Goal: Information Seeking & Learning: Check status

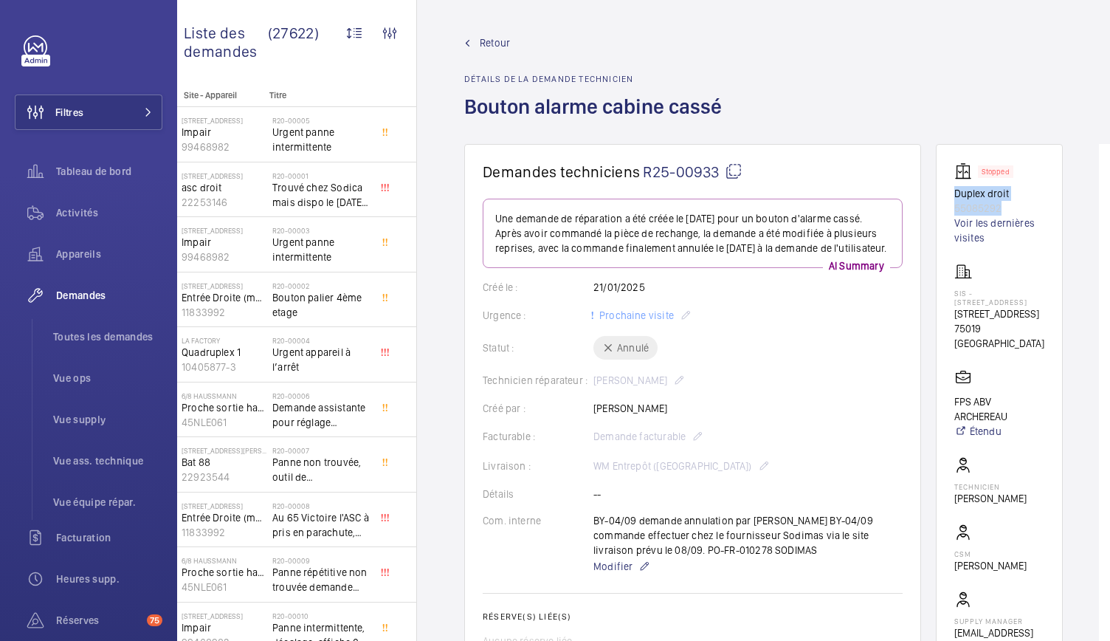
drag, startPoint x: 938, startPoint y: 184, endPoint x: 991, endPoint y: 193, distance: 54.0
click at [991, 193] on wm-front-card "Stopped Duplex droit 55085292 Voir les dernières visites SIS - 73 rue Archereau…" at bounding box center [999, 408] width 127 height 529
copy div "Duplex droit 55085292"
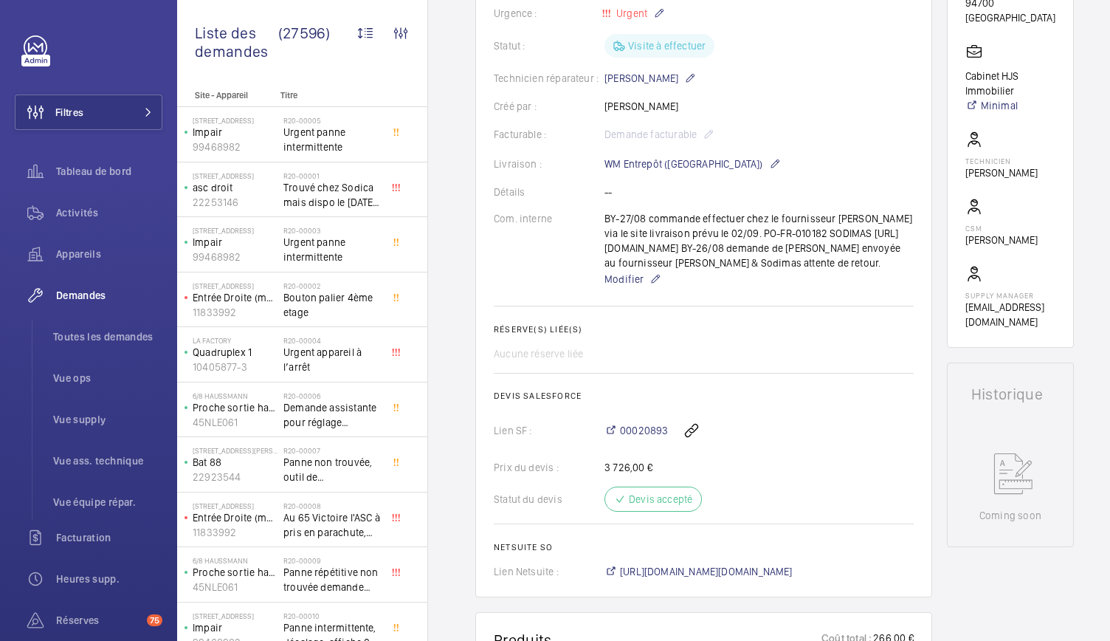
scroll to position [165, 0]
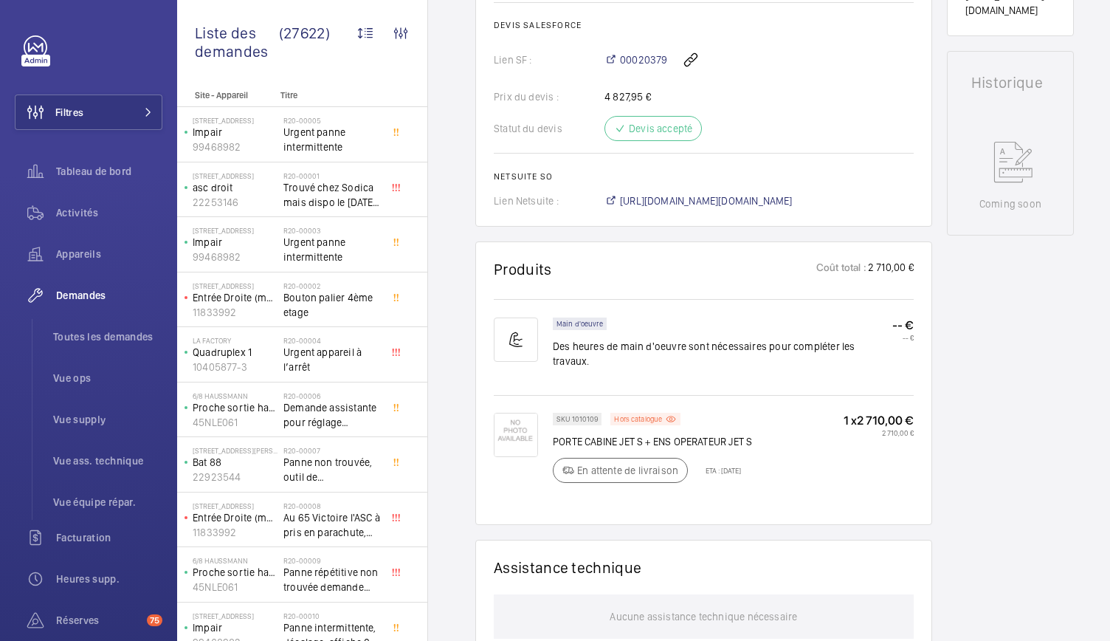
scroll to position [659, 0]
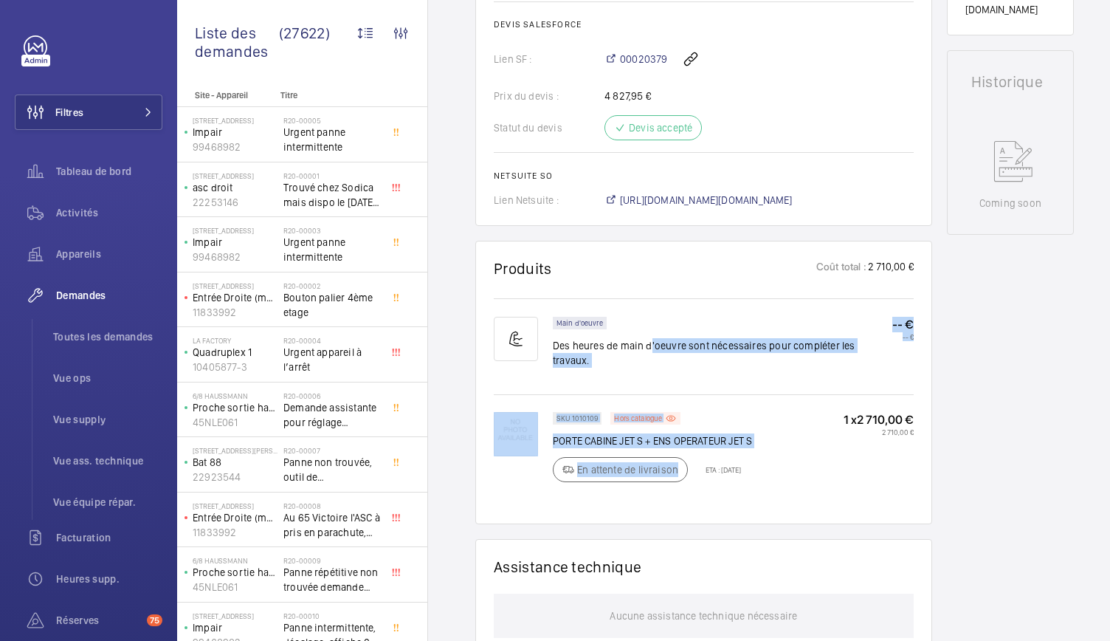
drag, startPoint x: 648, startPoint y: 343, endPoint x: 849, endPoint y: 675, distance: 388.8
click at [849, 640] on html "Filtres Tableau de bord Activités Appareils Demandes Toutes les demandes Vue op…" at bounding box center [555, 320] width 1110 height 641
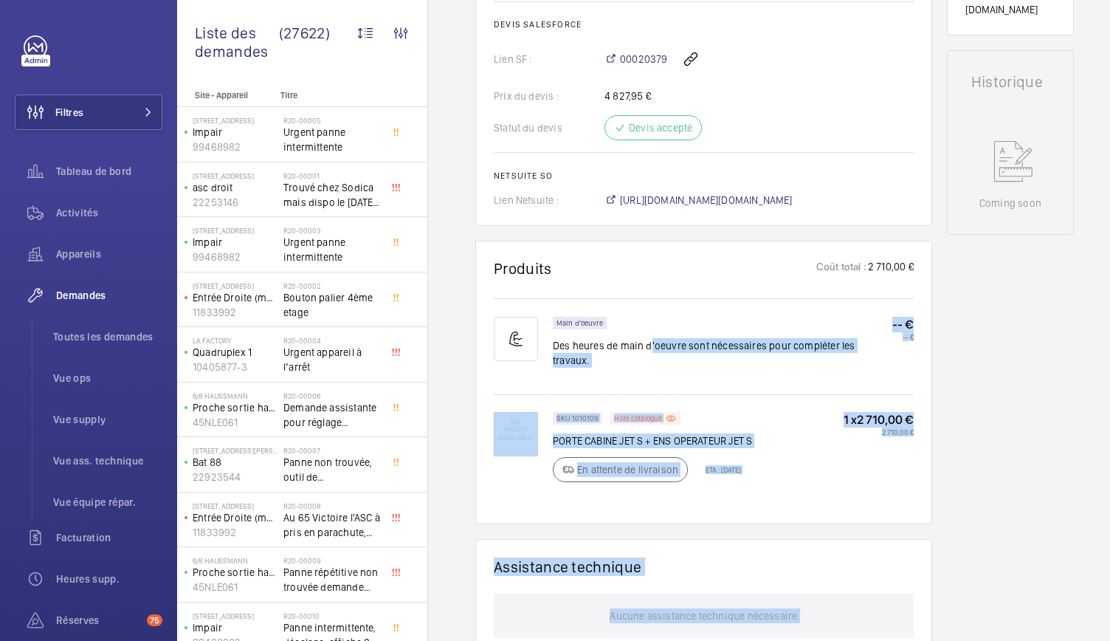
scroll to position [11, 0]
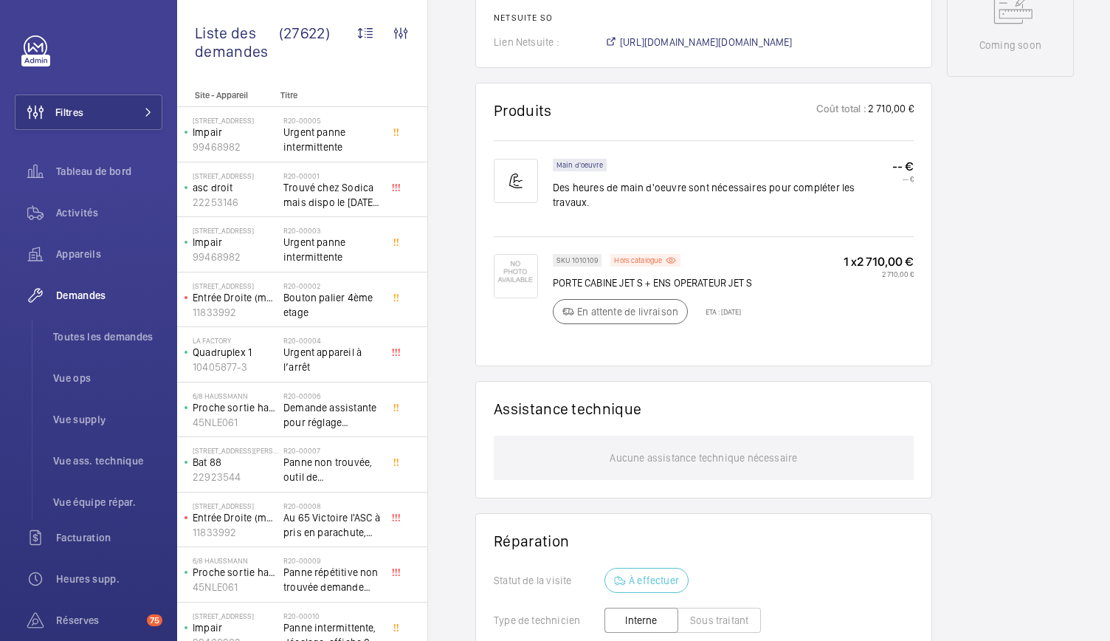
click at [1008, 447] on div "Stopped Gauche 76226224 Voir les dernières visites 4 rue des Ecluses ST-Martin …" at bounding box center [1010, 92] width 127 height 1530
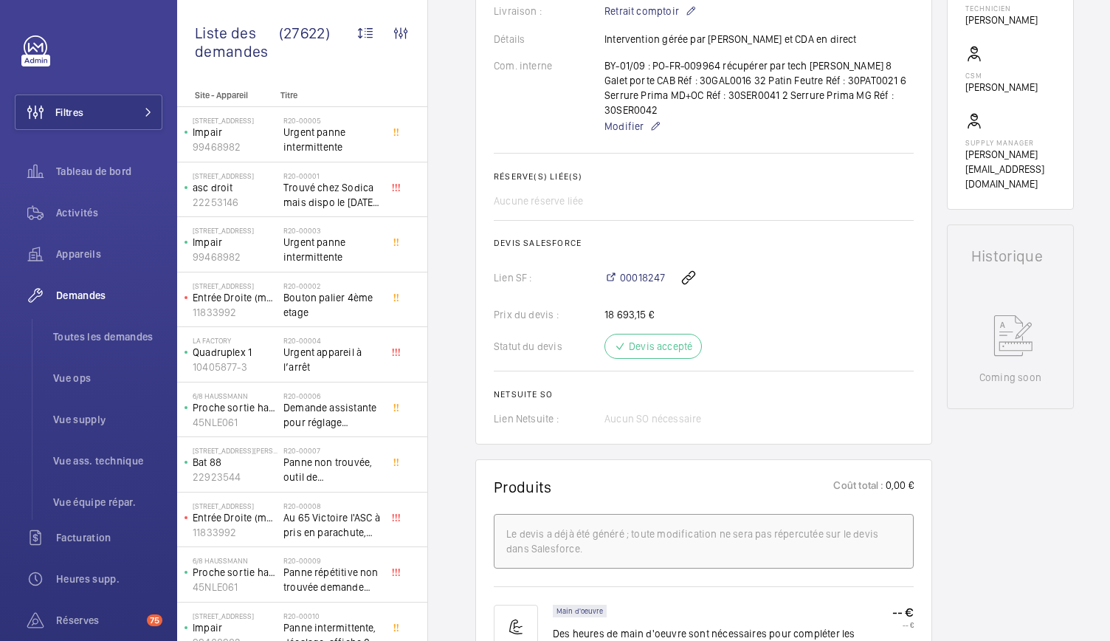
scroll to position [409, 0]
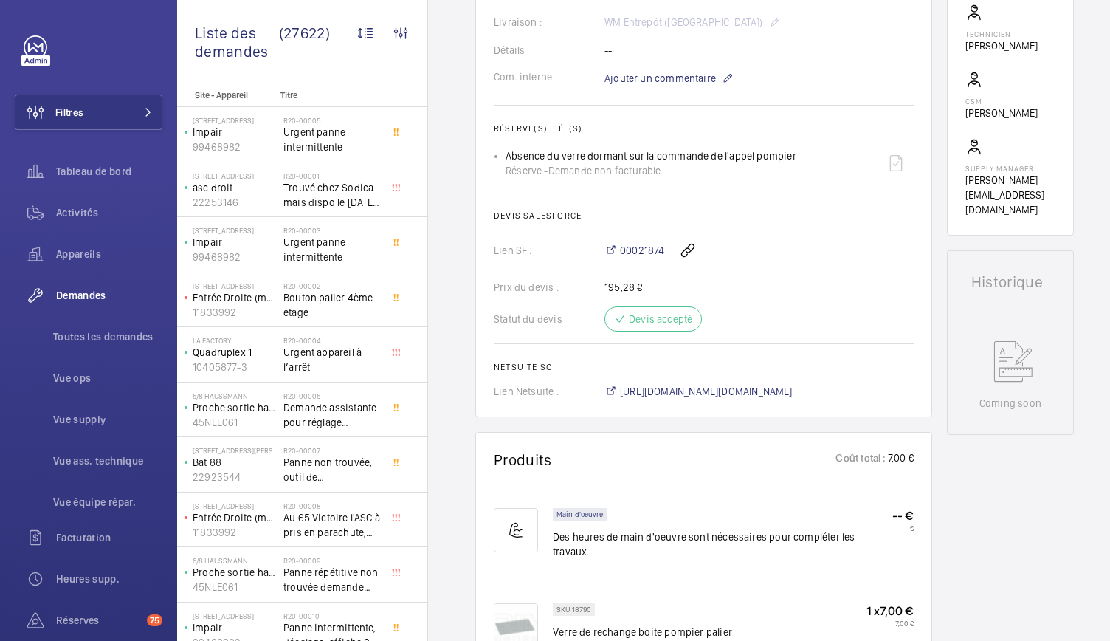
scroll to position [489, 0]
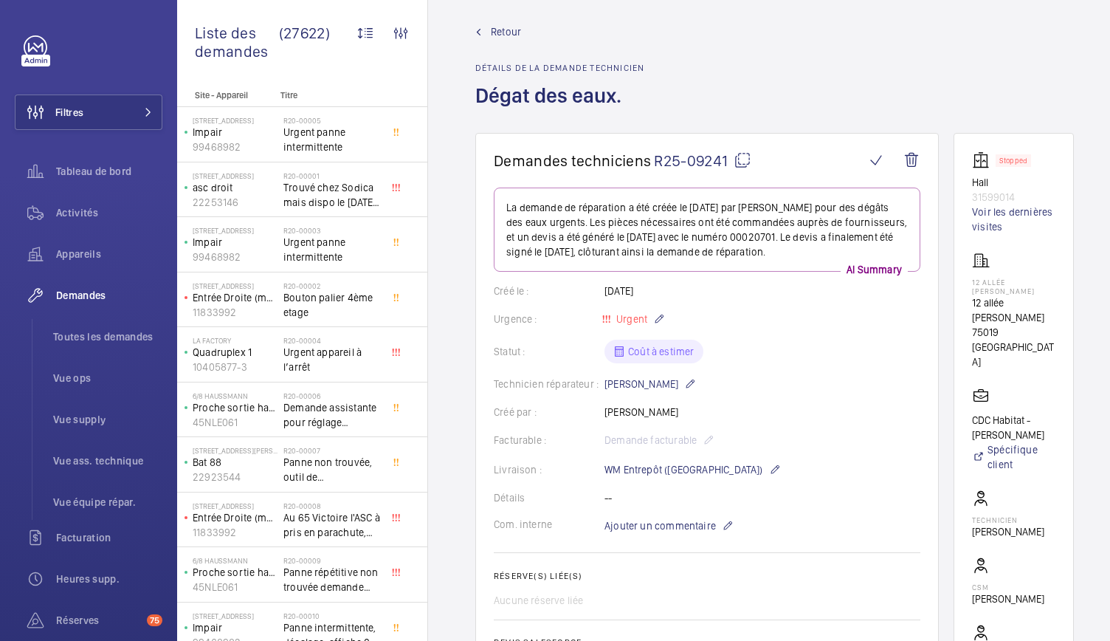
scroll to position [14, 0]
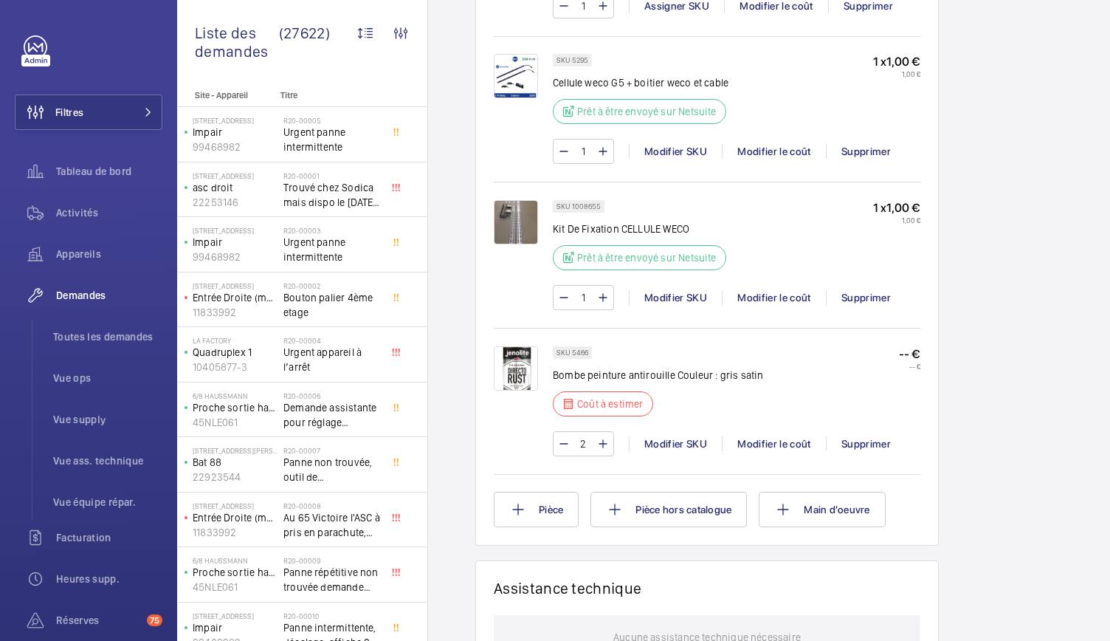
scroll to position [1197, 0]
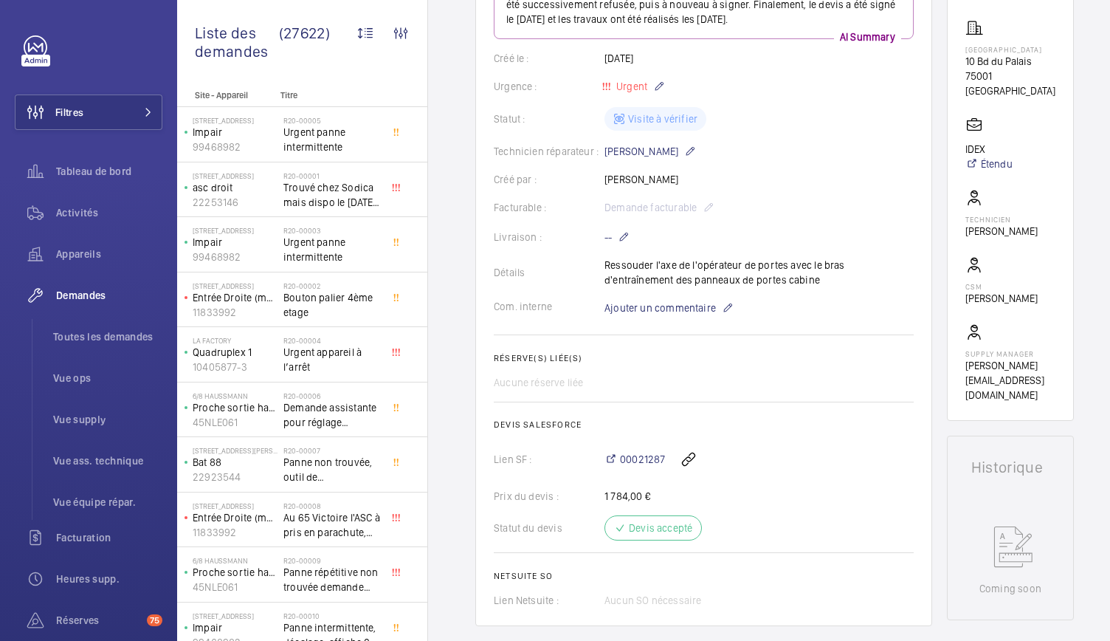
scroll to position [267, 0]
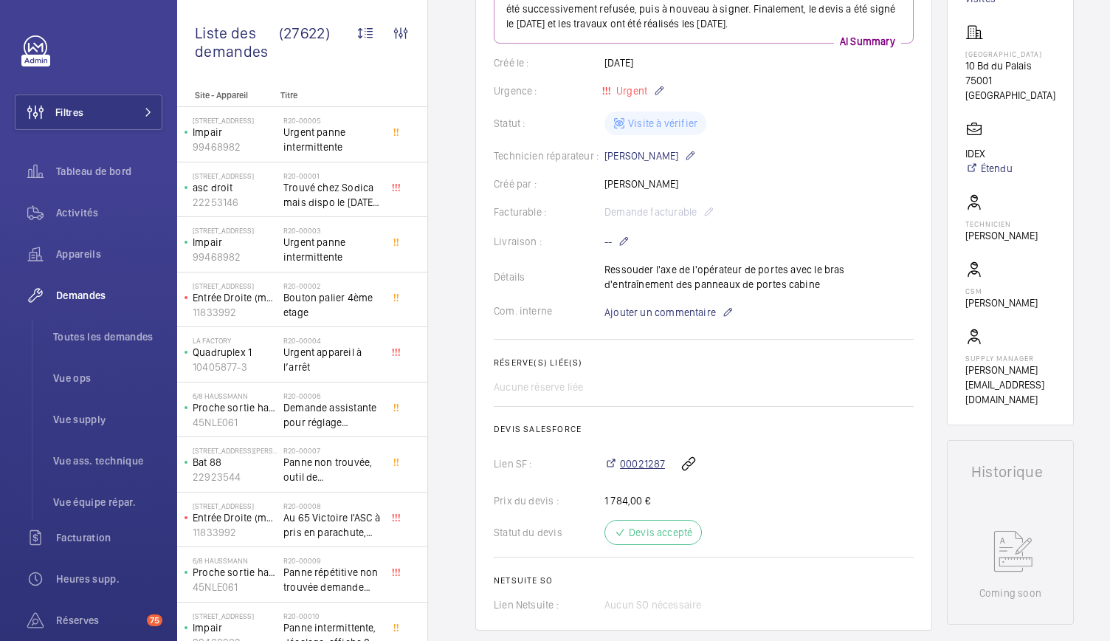
click at [653, 461] on span "00021287" at bounding box center [642, 463] width 45 height 15
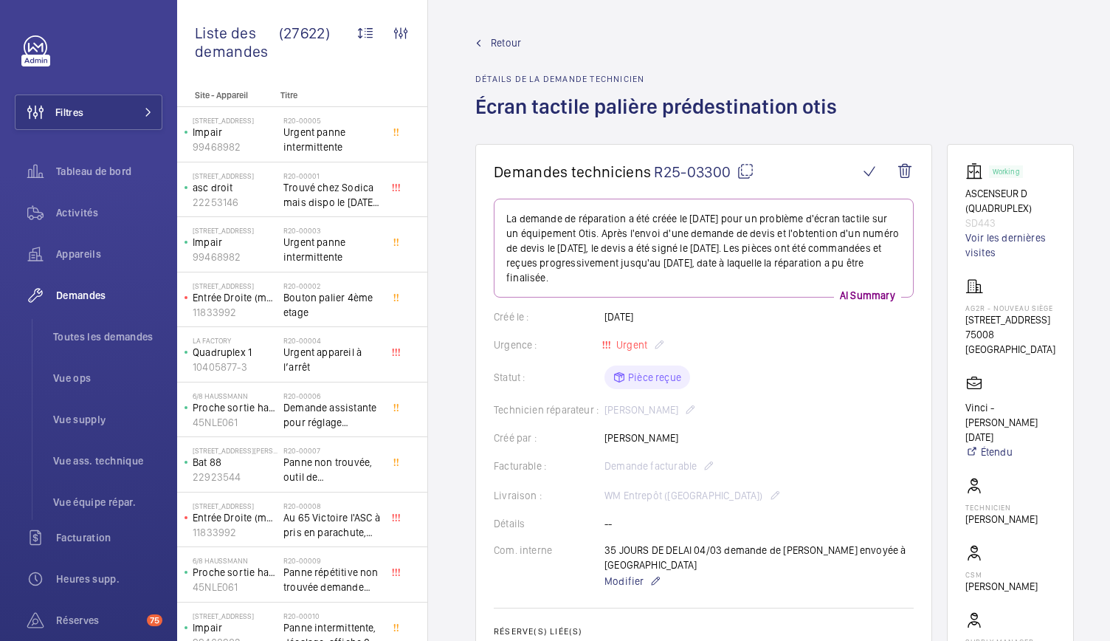
click at [741, 178] on mat-icon at bounding box center [746, 171] width 18 height 18
drag, startPoint x: 972, startPoint y: 191, endPoint x: 1011, endPoint y: 220, distance: 49.2
click at [1011, 220] on div "Working ASCENSEUR D (QUADRUPLEX) SD443 Voir les dernières visites" at bounding box center [1011, 210] width 90 height 97
copy div "ASCENSEUR D (QUADRUPLEX) SD443"
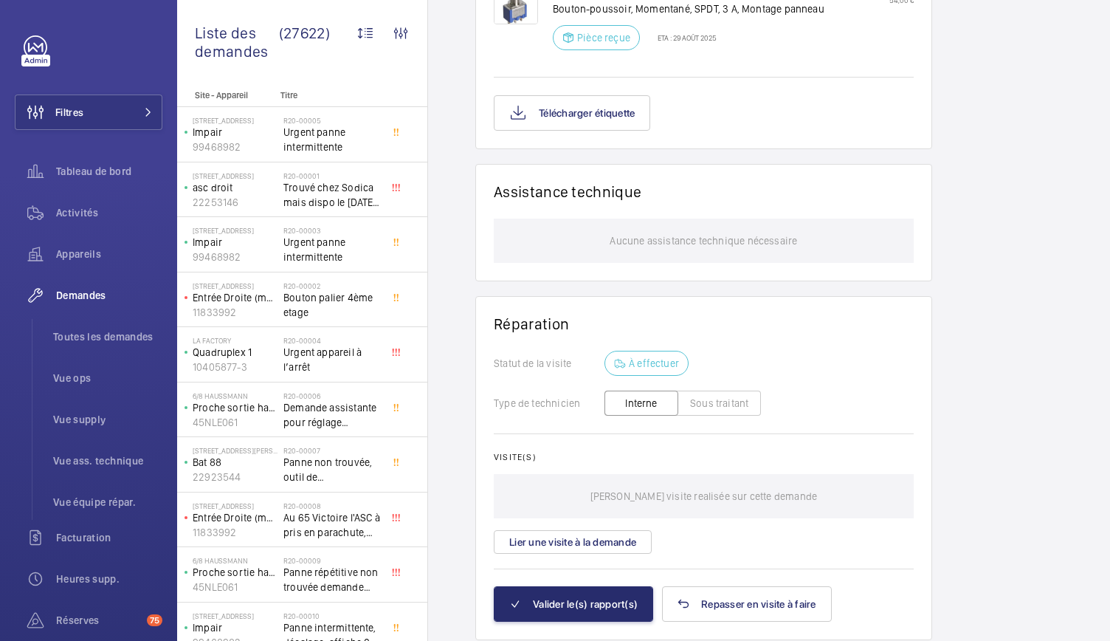
scroll to position [1104, 0]
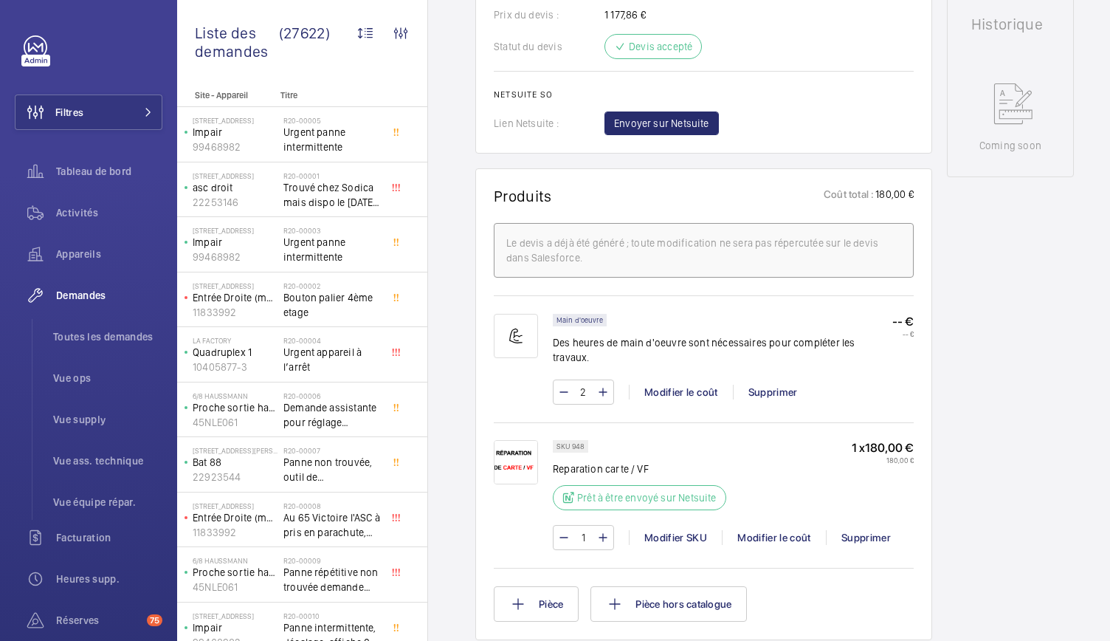
scroll to position [759, 0]
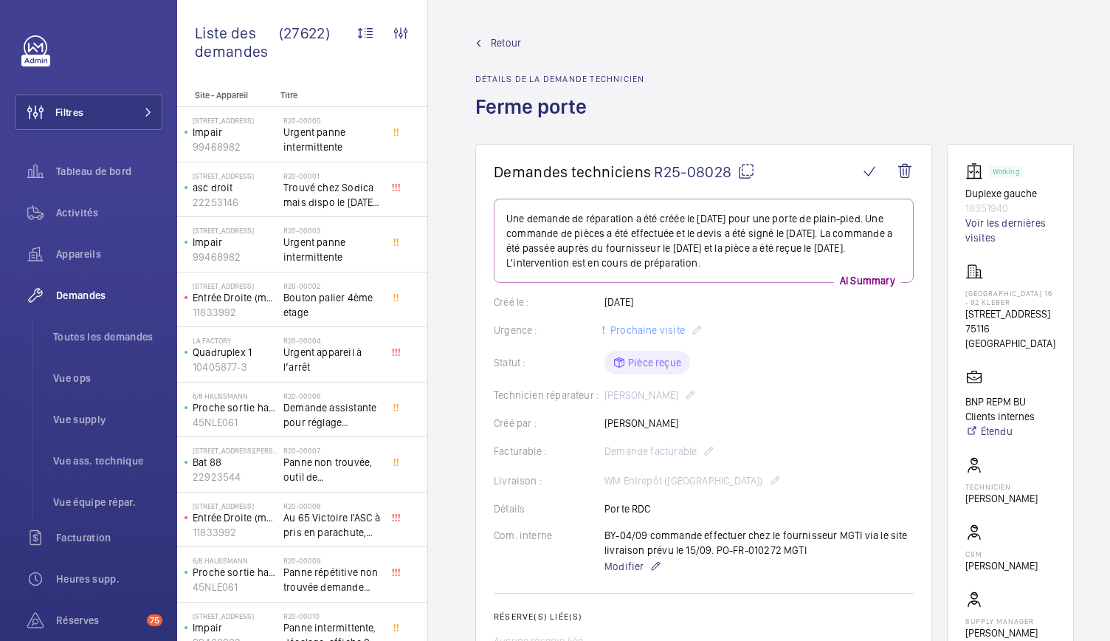
click at [746, 173] on mat-icon at bounding box center [746, 171] width 18 height 18
drag, startPoint x: 964, startPoint y: 191, endPoint x: 1025, endPoint y: 210, distance: 63.5
click at [1025, 210] on wm-front-card "Working Duplexe gauche 18351940 Voir les dernières visites PARIS 16 ‐ 92 KLEBER…" at bounding box center [1010, 416] width 127 height 544
copy div "Duplexe gauche 18351940"
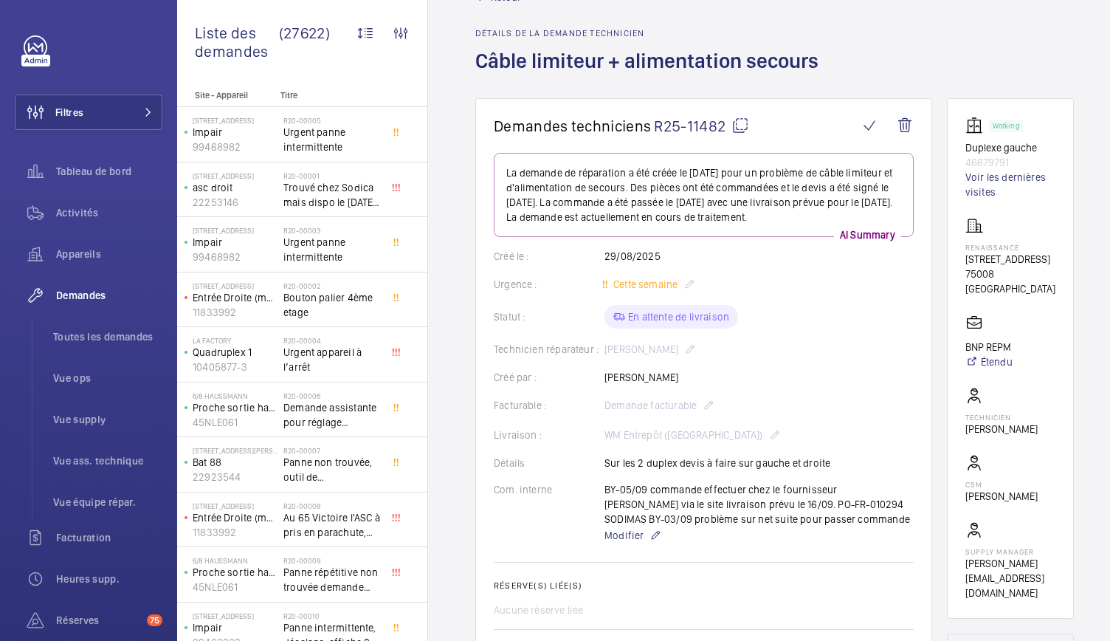
scroll to position [29, 0]
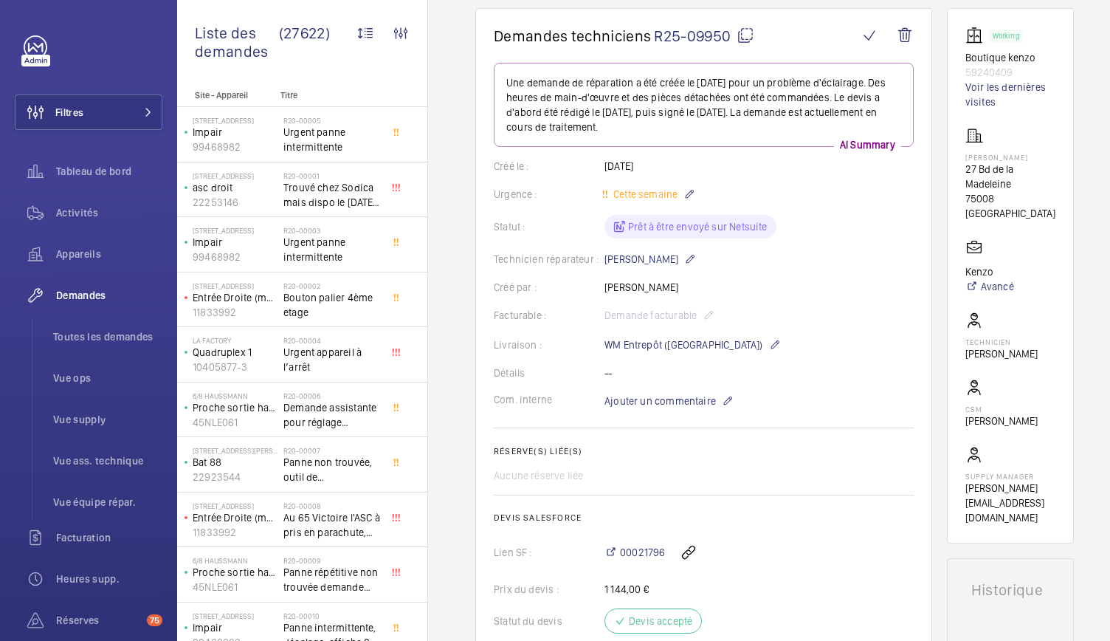
scroll to position [83, 0]
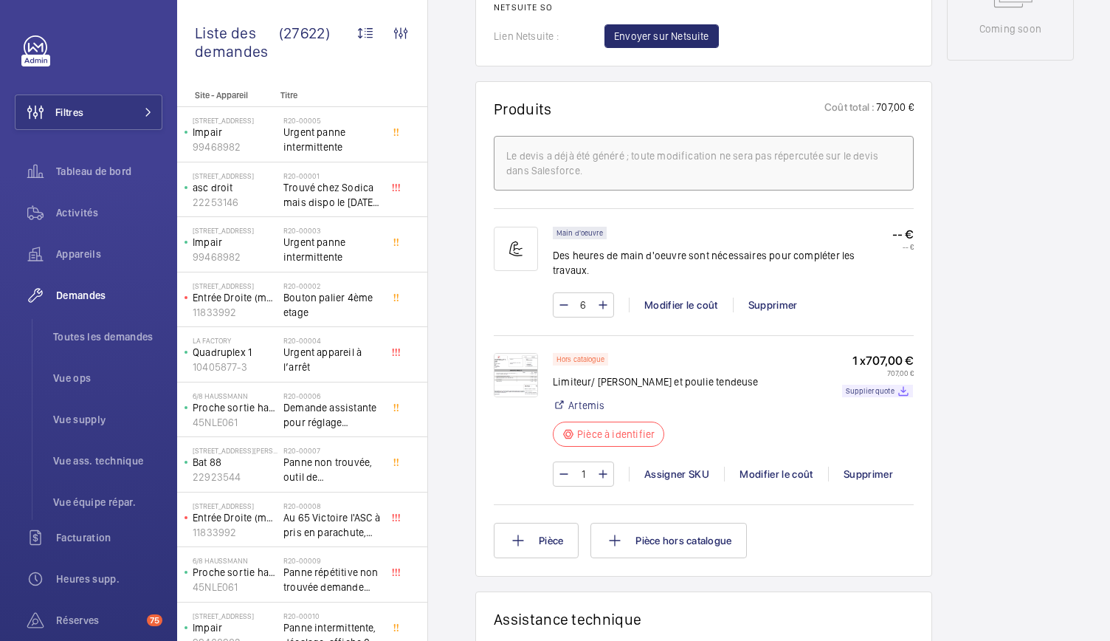
scroll to position [845, 0]
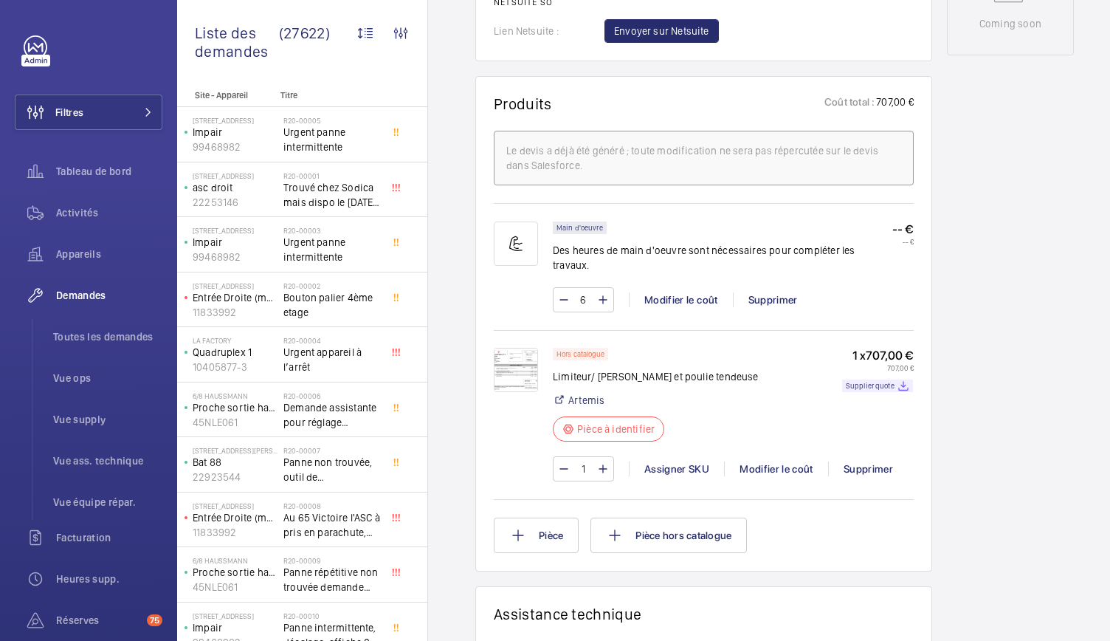
click at [511, 363] on img at bounding box center [516, 370] width 44 height 44
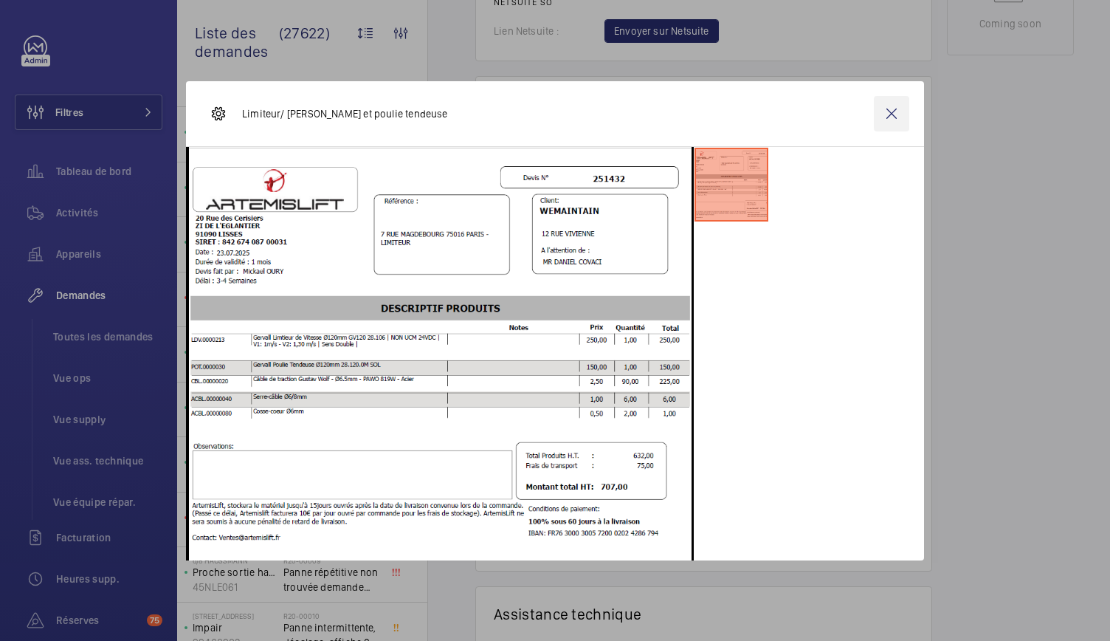
click at [887, 114] on wm-front-icon-button at bounding box center [891, 113] width 35 height 35
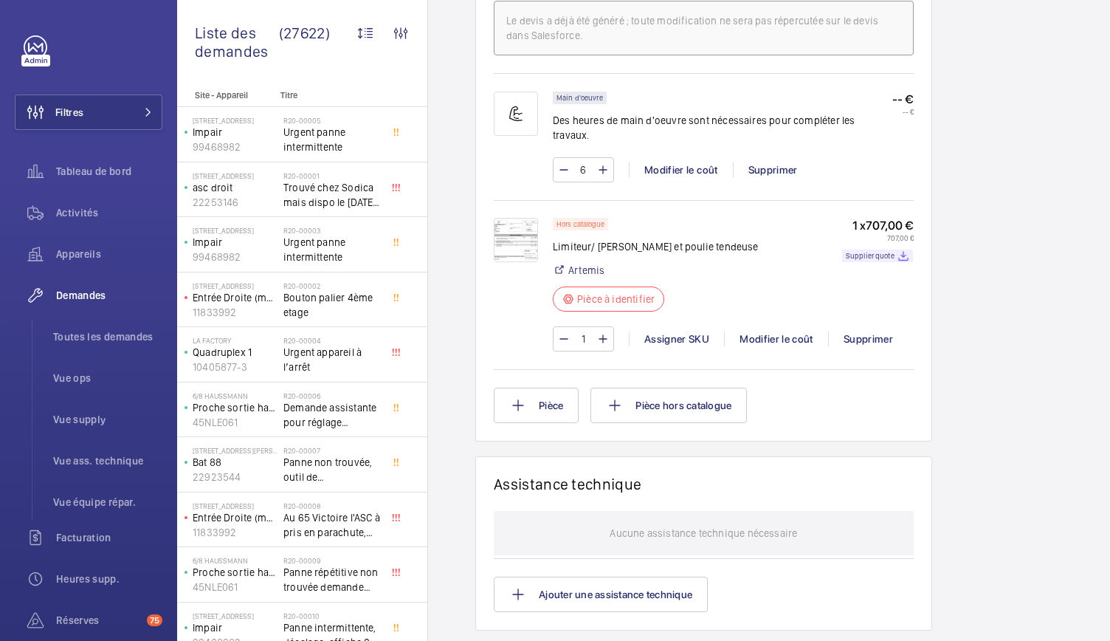
scroll to position [973, 0]
click at [518, 219] on img at bounding box center [516, 241] width 44 height 44
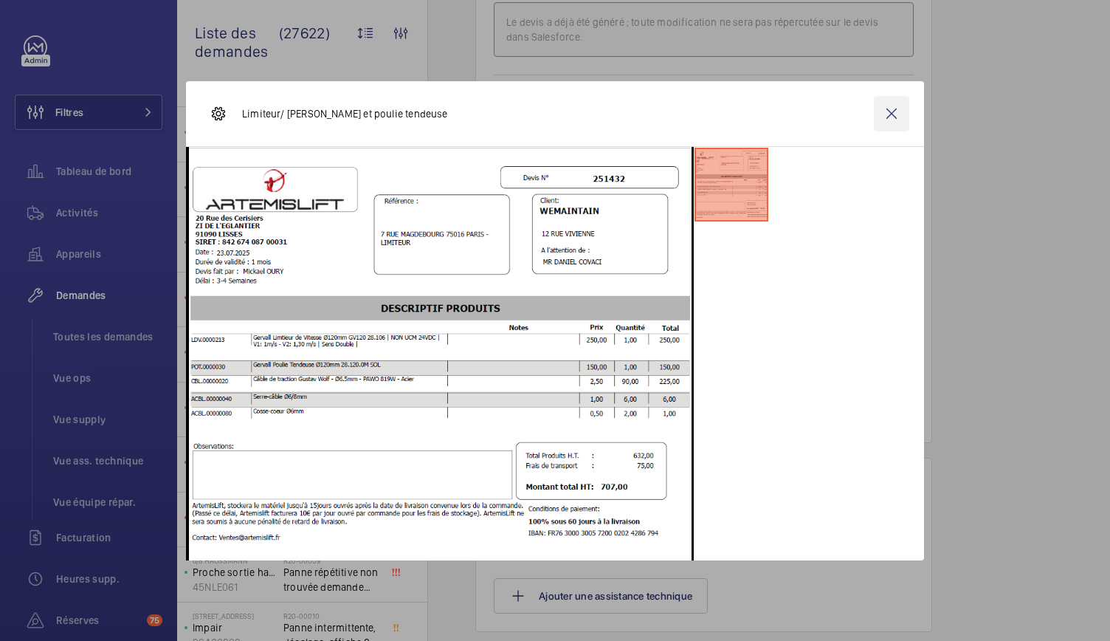
click at [891, 123] on wm-front-icon-button at bounding box center [891, 113] width 35 height 35
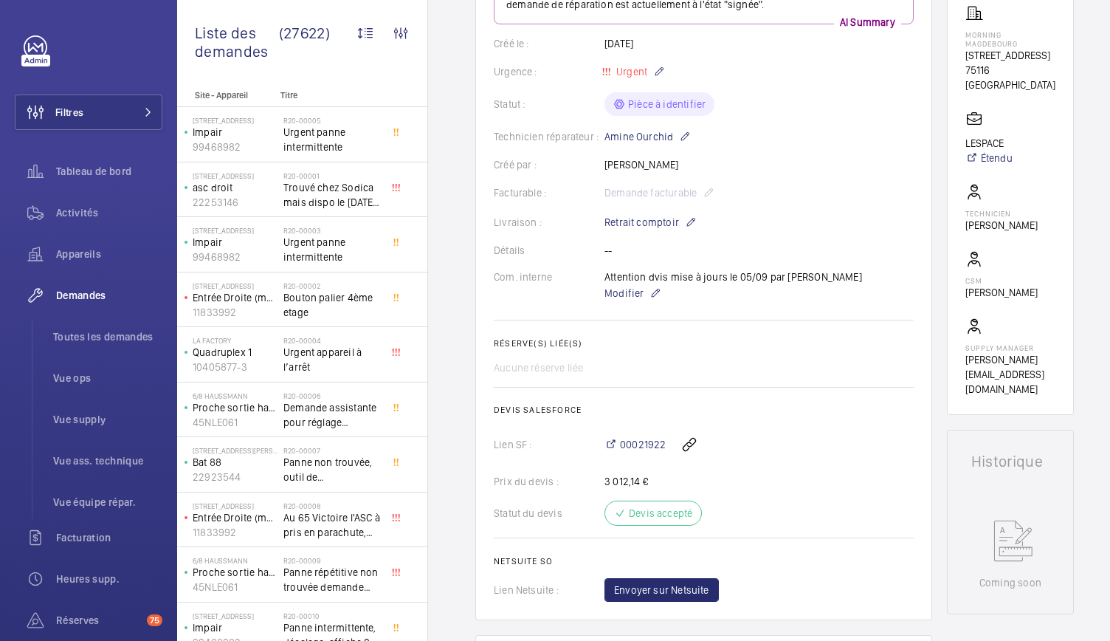
scroll to position [285, 0]
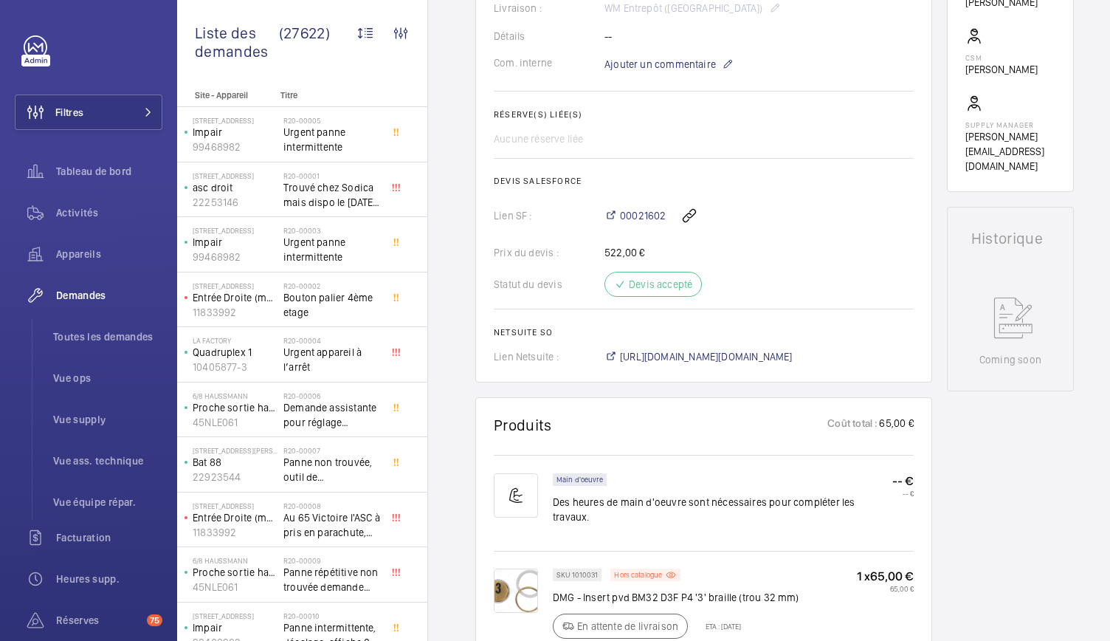
scroll to position [472, 0]
click at [536, 320] on wm-front-card-body "La demande de réparation a été créée le 22 août 2025 pour un problème de bouton…" at bounding box center [704, 46] width 420 height 638
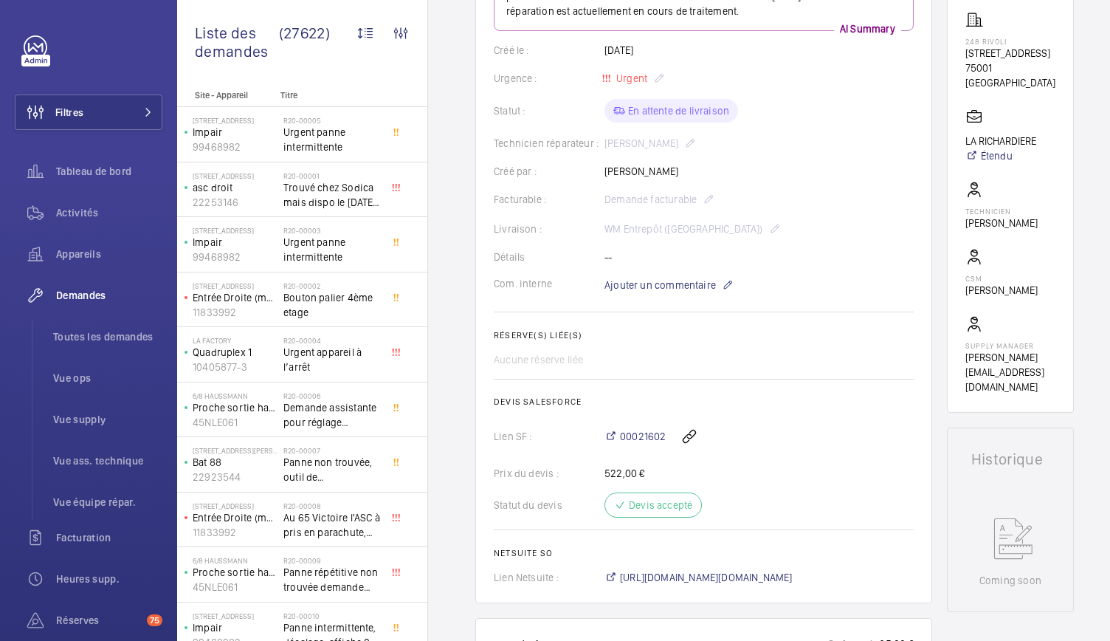
scroll to position [251, 0]
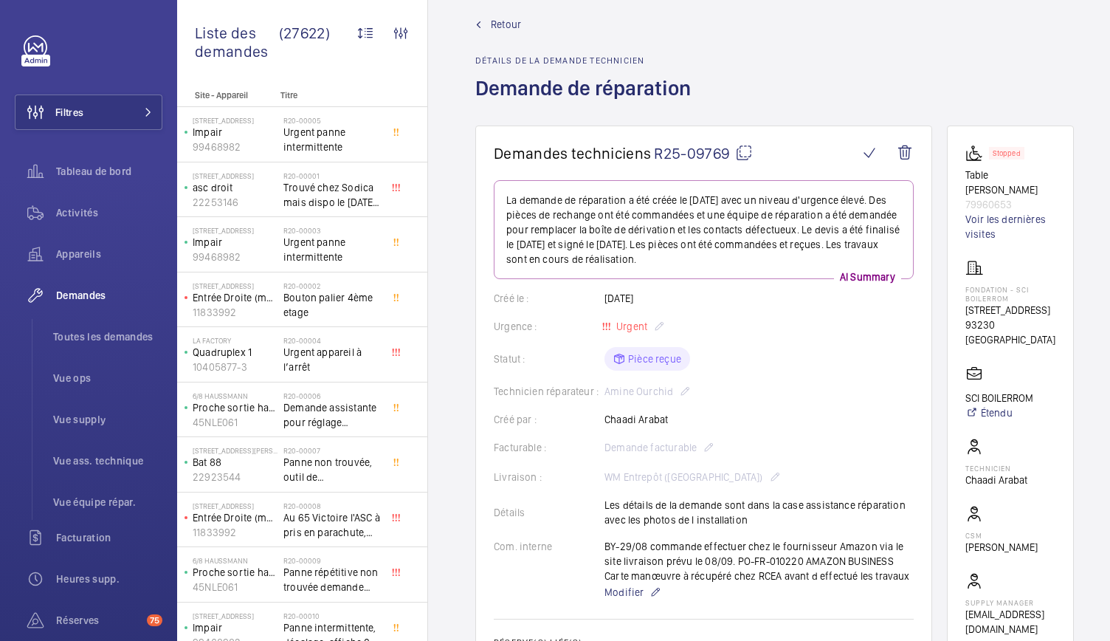
scroll to position [18, 0]
click at [742, 158] on mat-icon at bounding box center [744, 154] width 18 height 18
drag, startPoint x: 969, startPoint y: 183, endPoint x: 1019, endPoint y: 203, distance: 54.0
click at [1019, 203] on wm-front-card "Stopped Table élévatrice carrel 79960653 Voir les dernières visites Fondation -…" at bounding box center [1010, 390] width 127 height 529
drag, startPoint x: 971, startPoint y: 174, endPoint x: 1025, endPoint y: 203, distance: 61.1
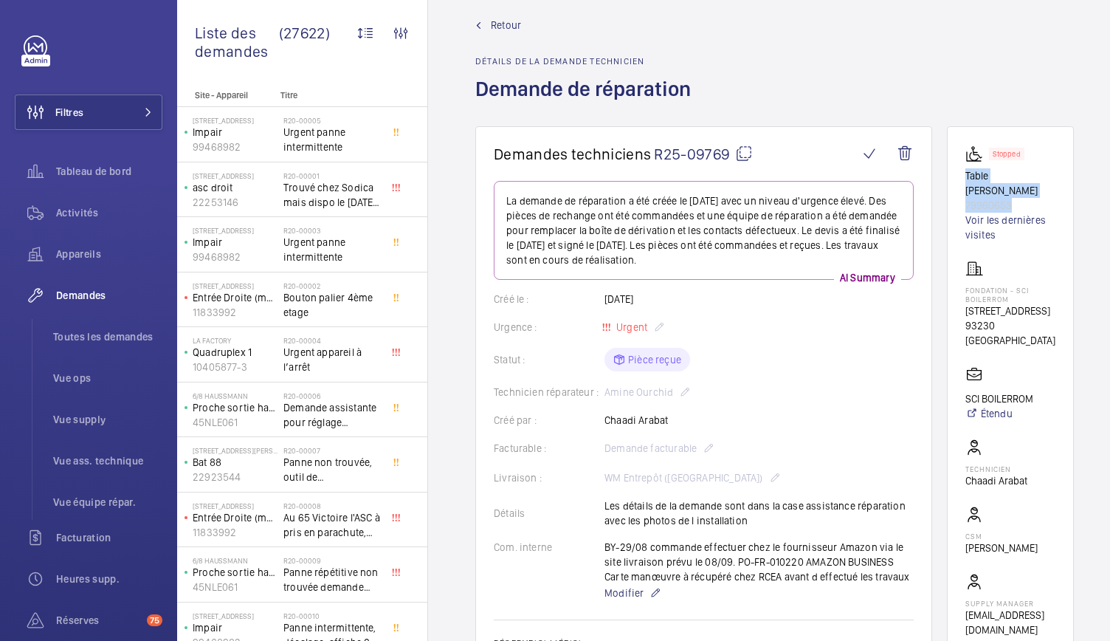
click at [1025, 203] on wm-front-card "Stopped Table élévatrice carrel 79960653 Voir les dernières visites Fondation -…" at bounding box center [1010, 390] width 127 height 529
copy div "Table élévatrice carrel 79960653"
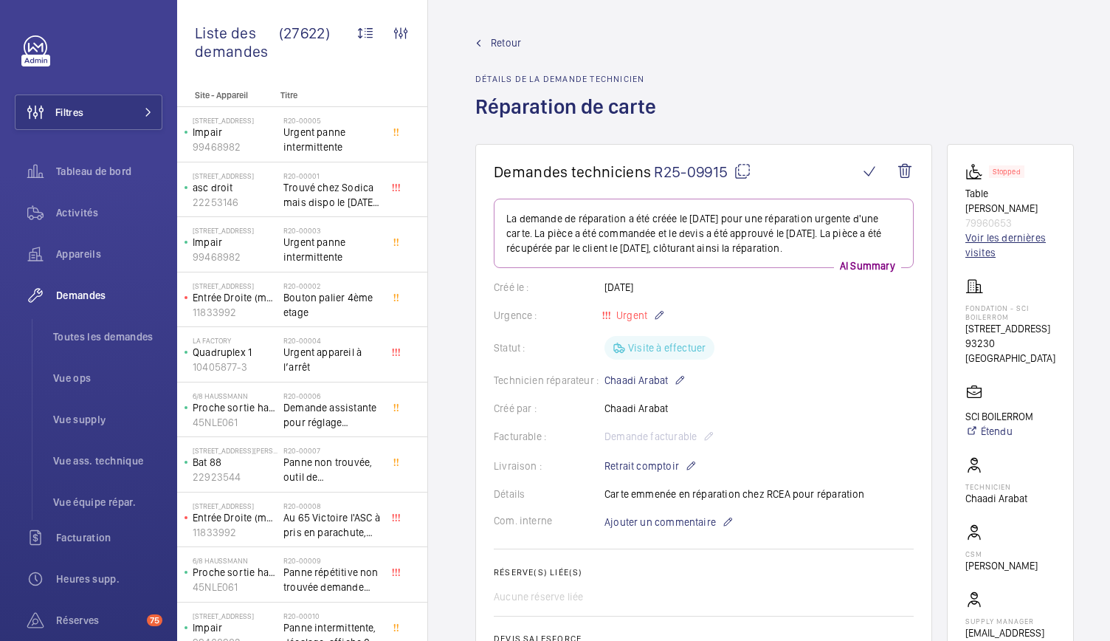
click at [984, 243] on link "Voir les dernières visites" at bounding box center [1011, 245] width 90 height 30
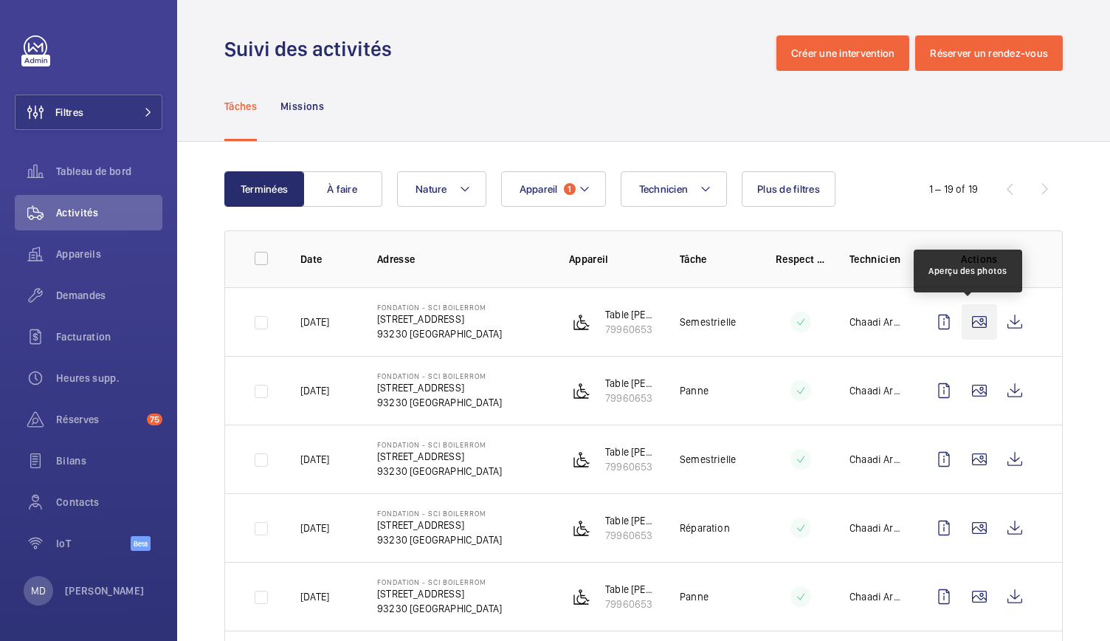
click at [973, 329] on wm-front-icon-button at bounding box center [979, 321] width 35 height 35
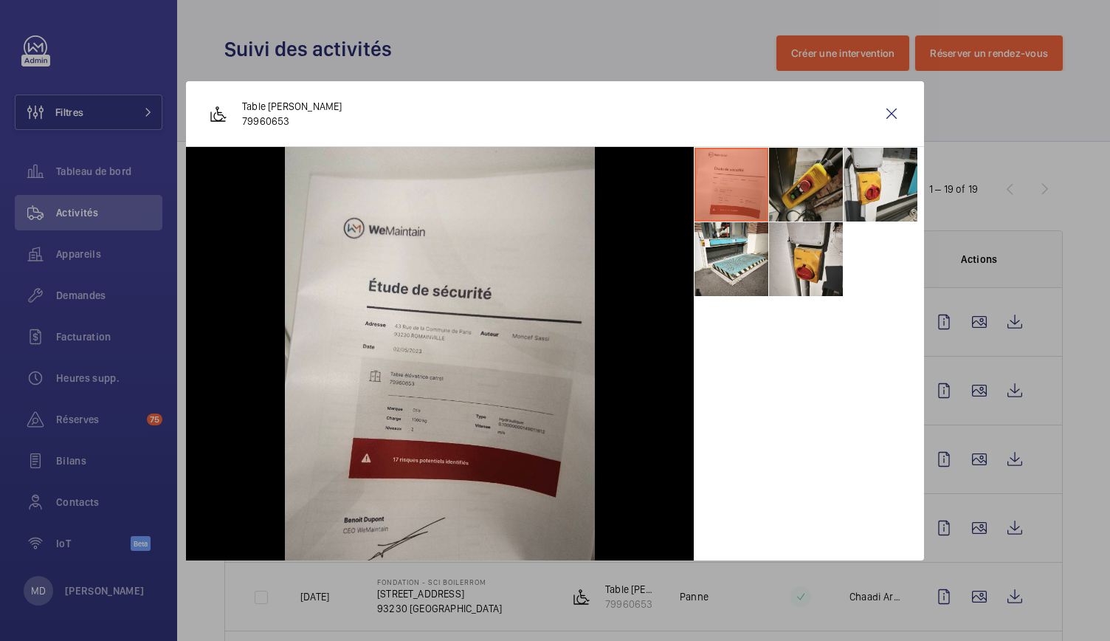
click at [833, 169] on li at bounding box center [806, 185] width 74 height 74
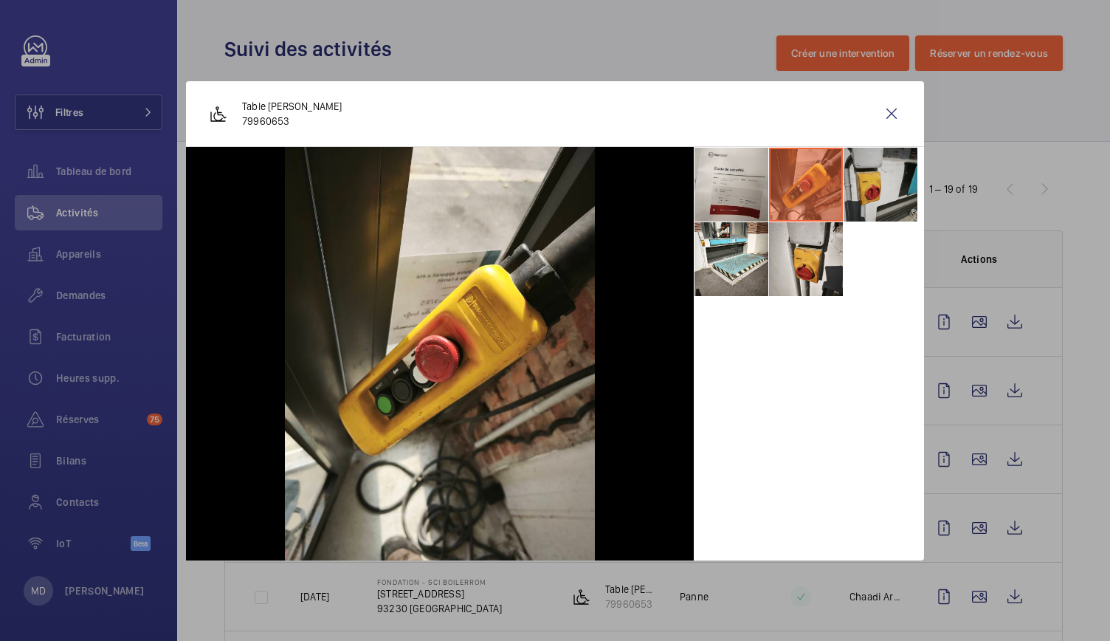
click at [887, 191] on li at bounding box center [881, 185] width 74 height 74
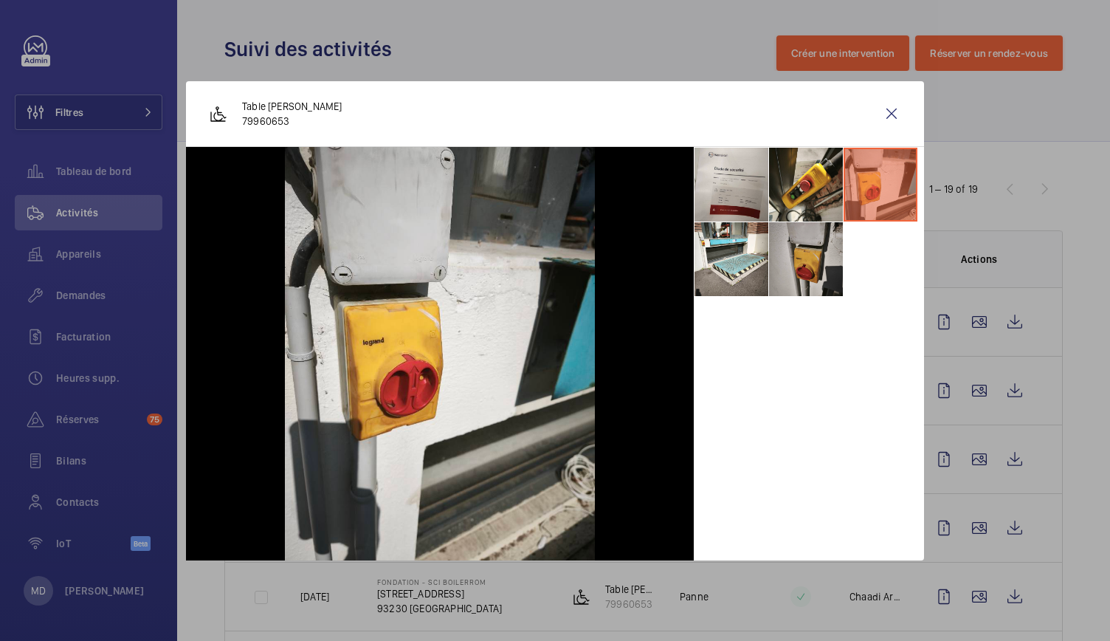
click at [825, 266] on li at bounding box center [806, 259] width 74 height 74
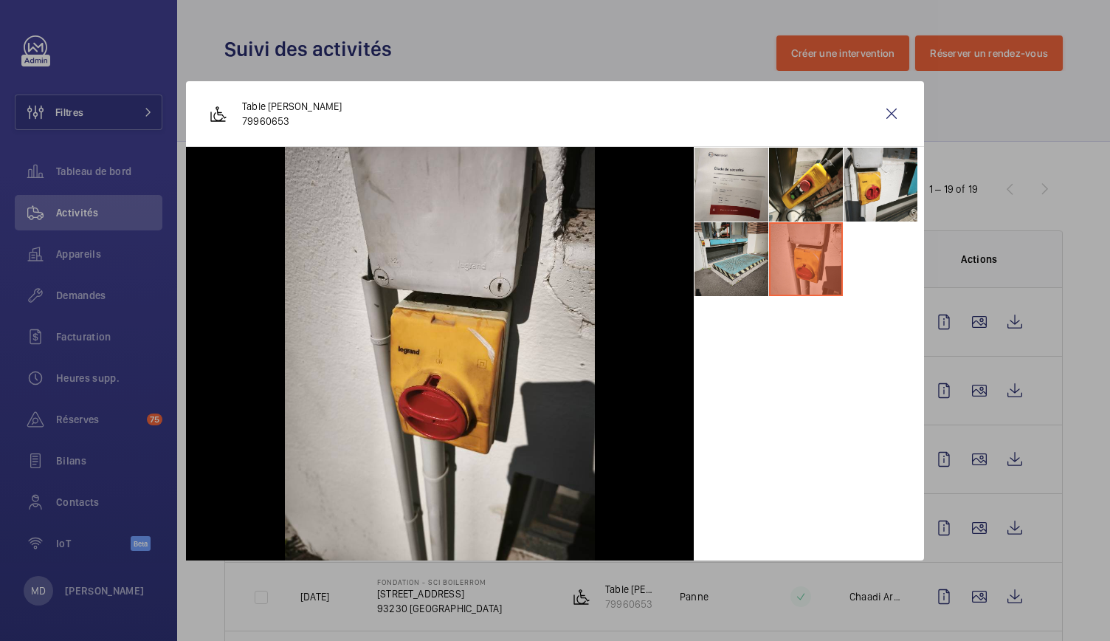
click at [753, 267] on li at bounding box center [732, 259] width 74 height 74
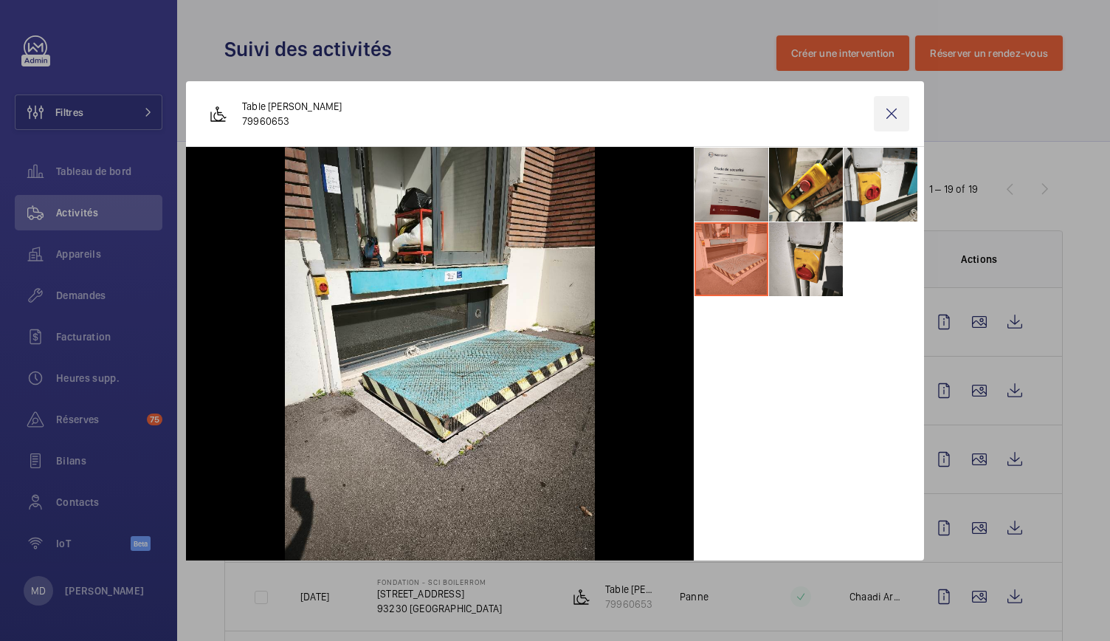
click at [899, 120] on wm-front-icon-button at bounding box center [891, 113] width 35 height 35
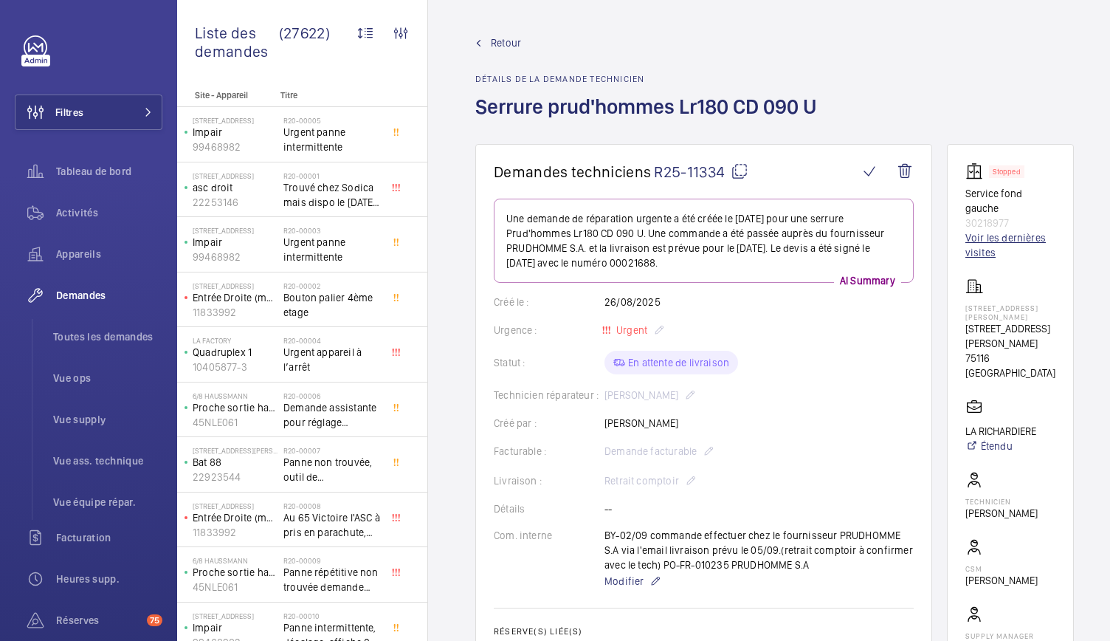
click at [991, 249] on link "Voir les dernières visites" at bounding box center [1011, 245] width 90 height 30
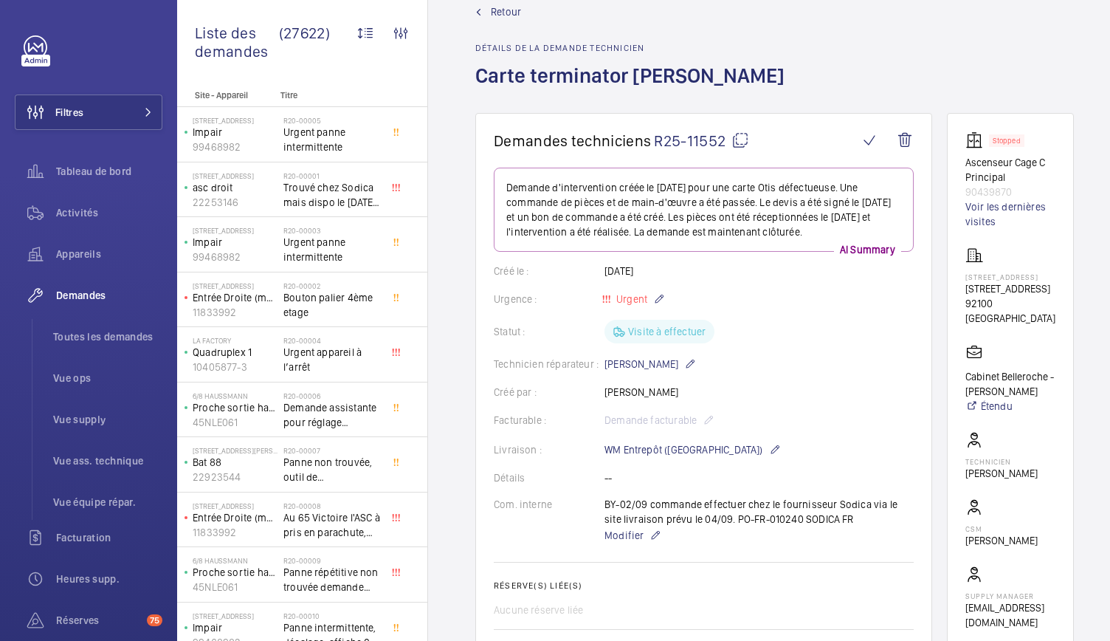
scroll to position [33, 0]
click at [984, 217] on link "Voir les dernières visites" at bounding box center [1011, 212] width 90 height 30
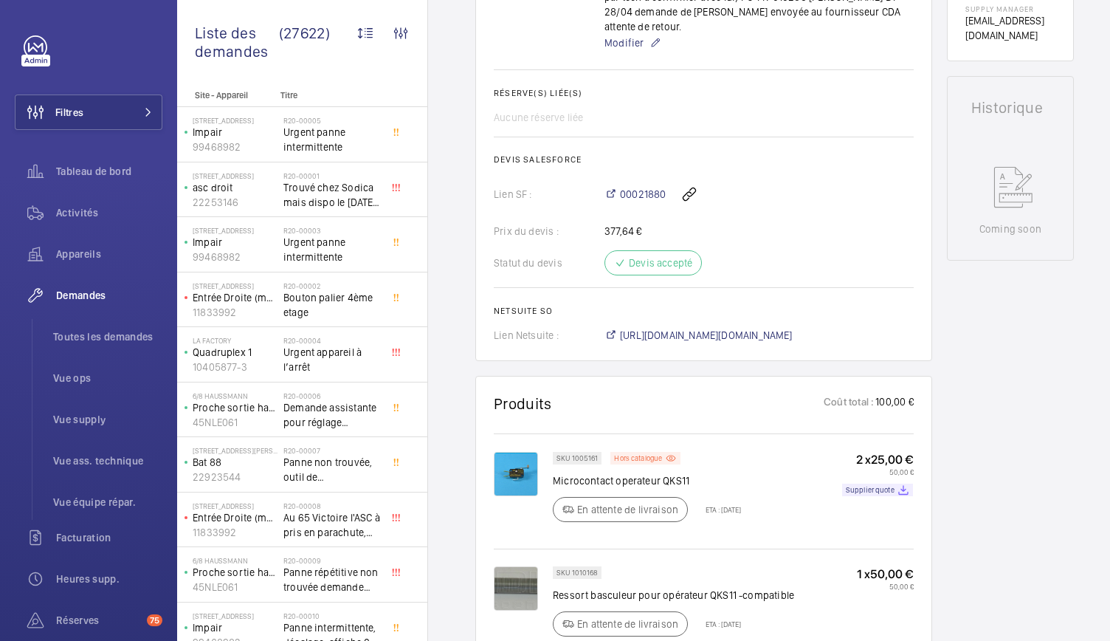
scroll to position [613, 0]
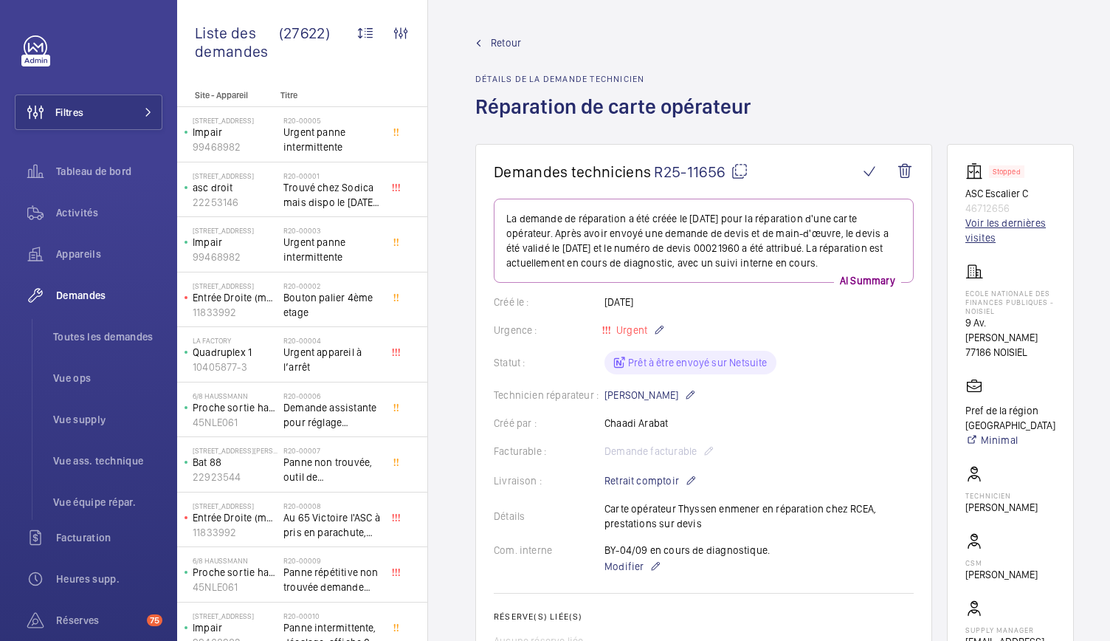
click at [982, 224] on link "Voir les dernières visites" at bounding box center [1011, 231] width 90 height 30
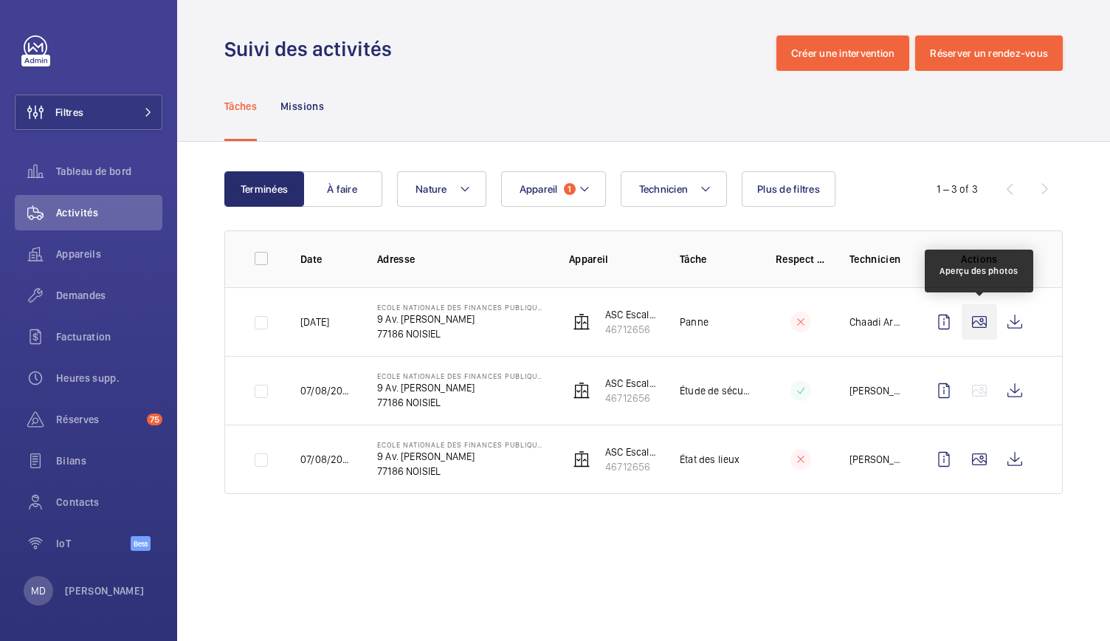
click at [966, 328] on wm-front-icon-button at bounding box center [979, 321] width 35 height 35
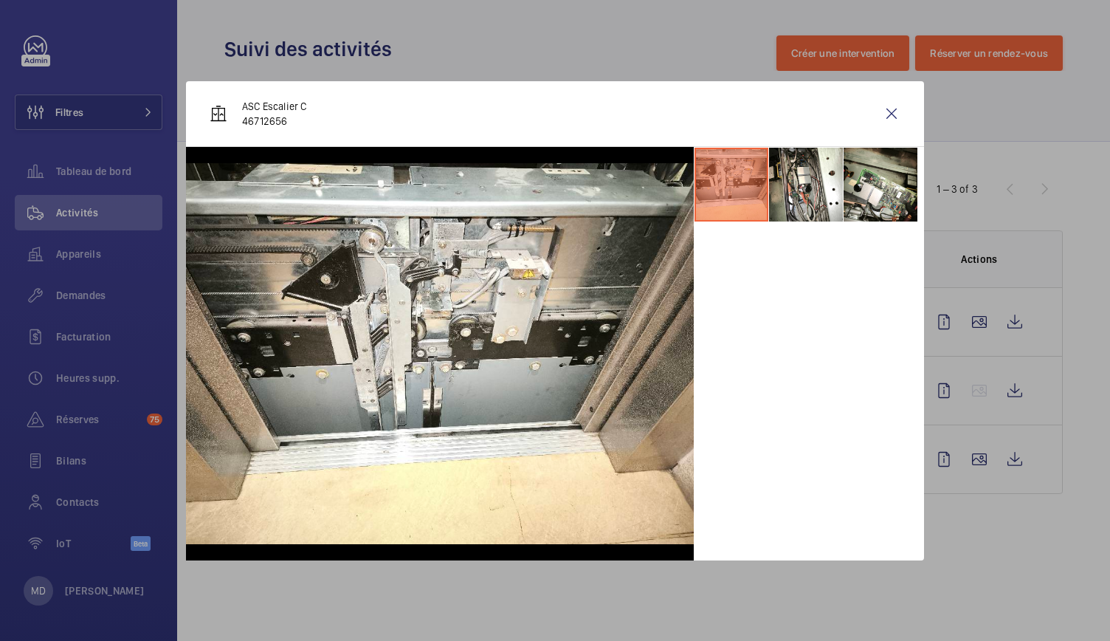
click at [945, 331] on div at bounding box center [555, 320] width 1110 height 641
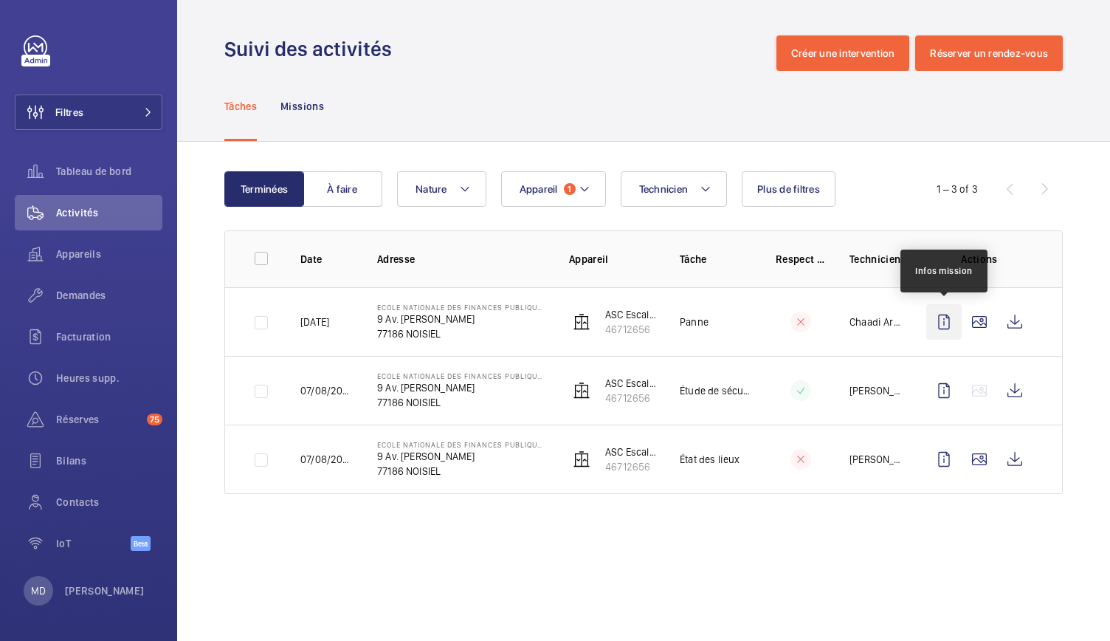
click at [930, 326] on wm-front-icon-button at bounding box center [943, 321] width 35 height 35
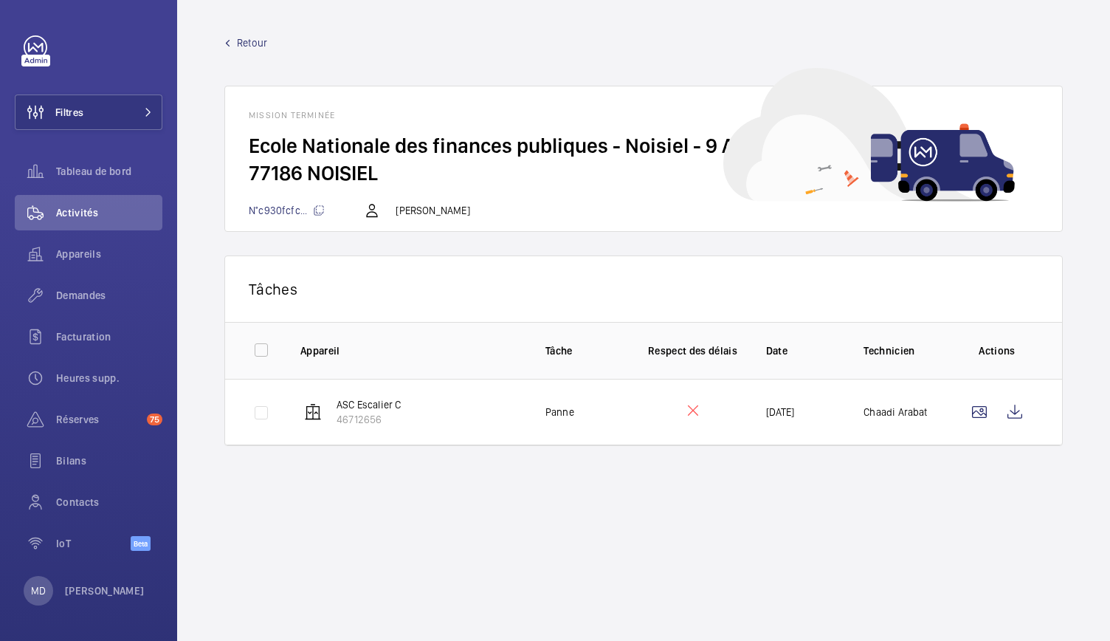
click at [264, 35] on span "Retour" at bounding box center [252, 42] width 30 height 15
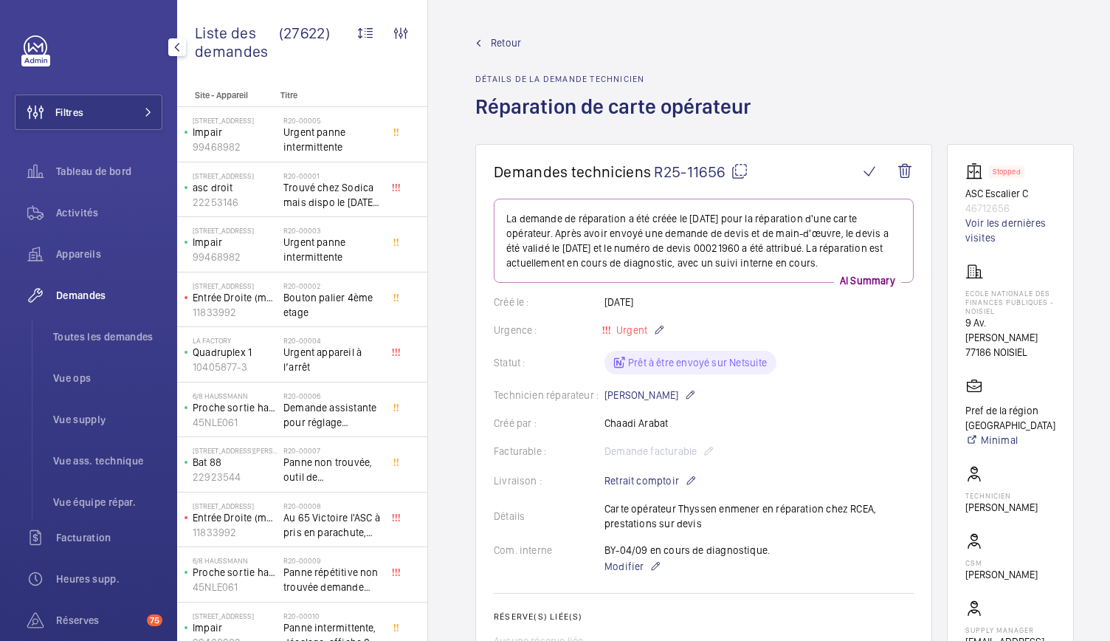
click at [117, 151] on div "Filtres Tableau de bord Activités Appareils Demandes Toutes les demandes Vue op…" at bounding box center [89, 401] width 148 height 732
